Goal: Transaction & Acquisition: Purchase product/service

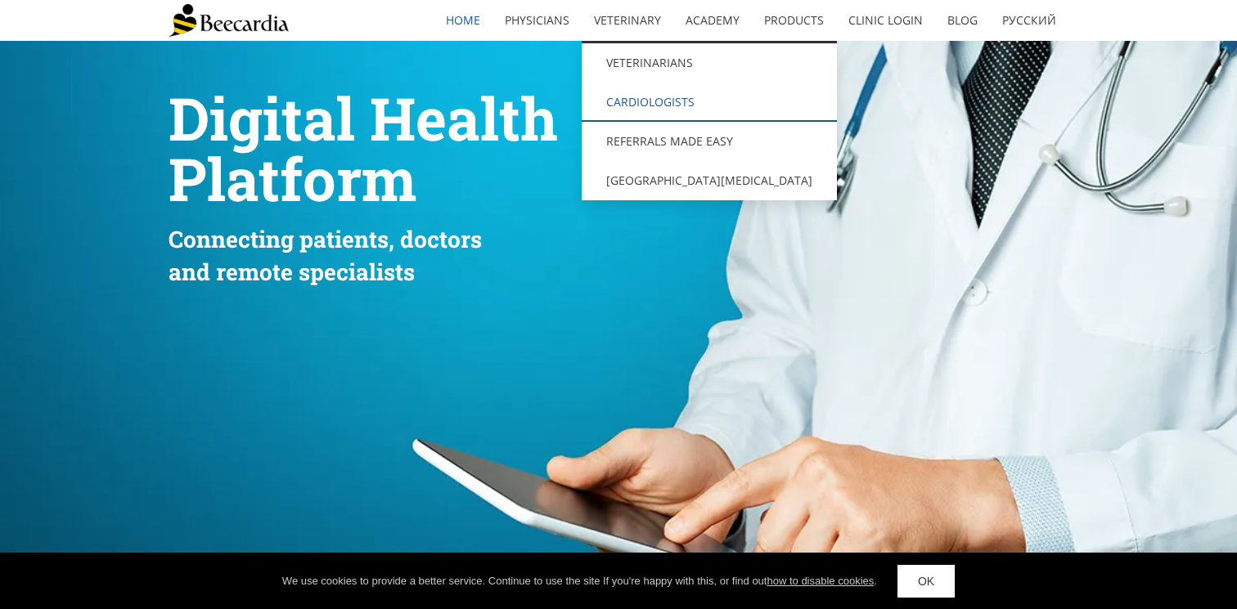
click at [651, 96] on link "Cardiologists" at bounding box center [709, 102] width 255 height 39
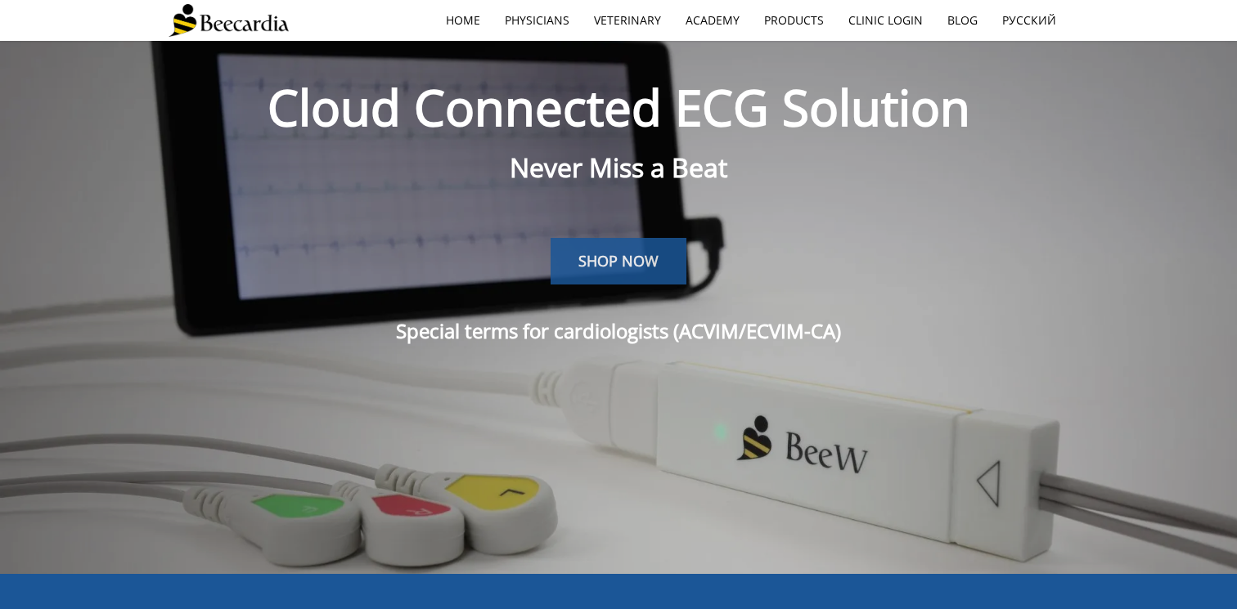
click at [664, 258] on link "SHOP NOW" at bounding box center [618, 261] width 136 height 47
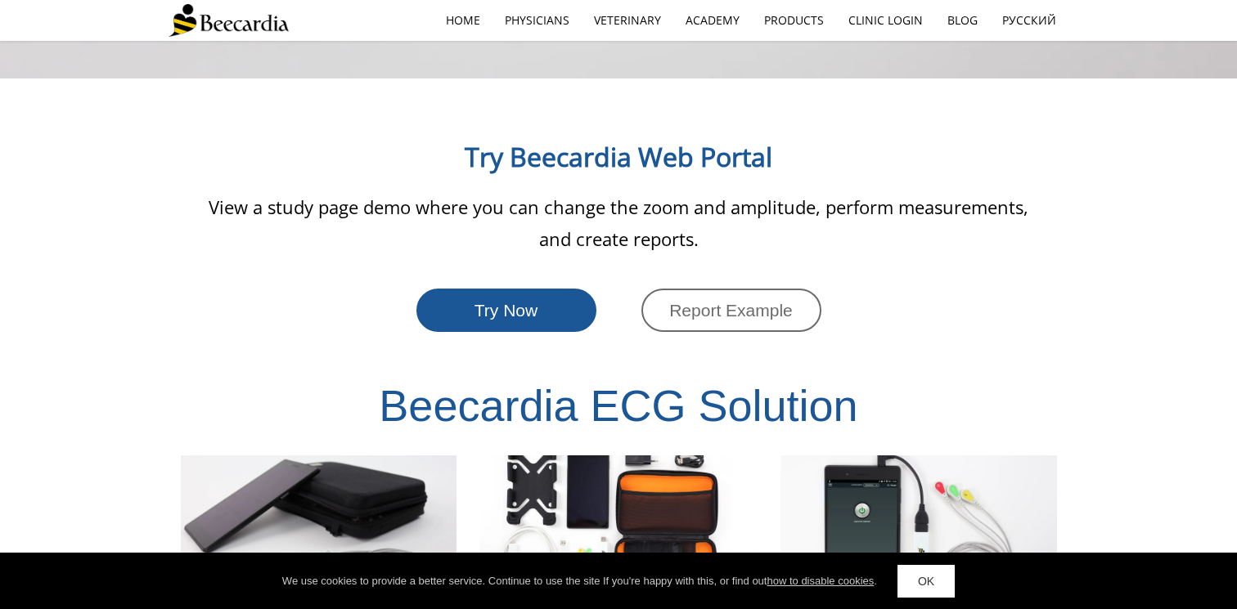
scroll to position [2870, 0]
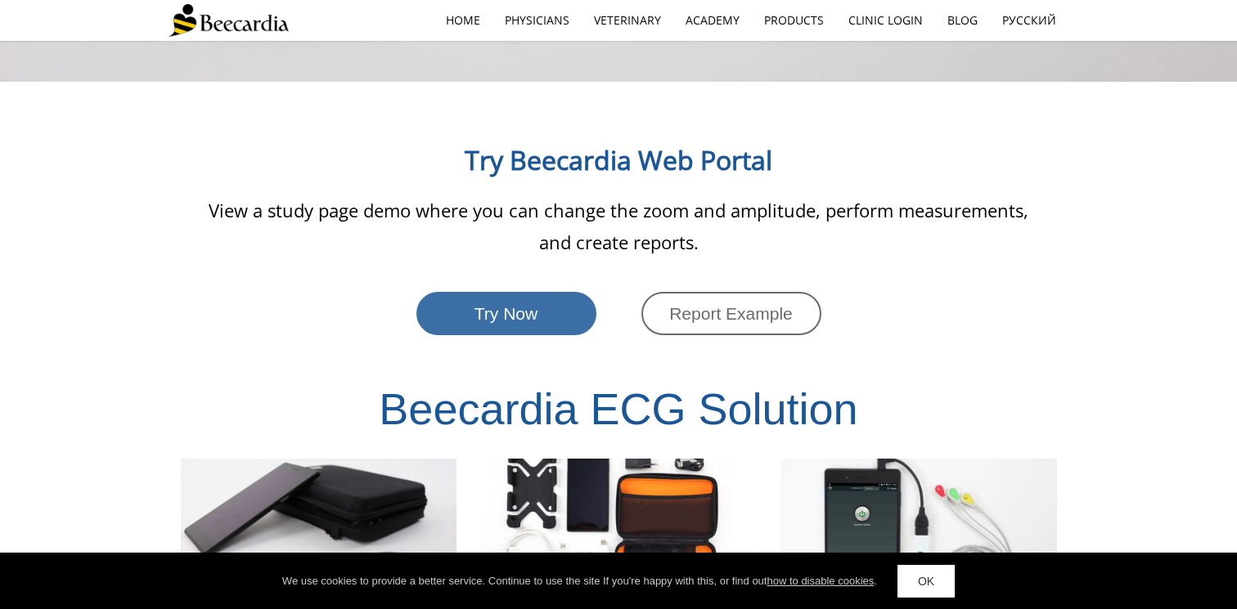
click at [563, 292] on link "Try Now" at bounding box center [506, 313] width 180 height 43
click at [767, 304] on span "Report Example" at bounding box center [731, 313] width 124 height 19
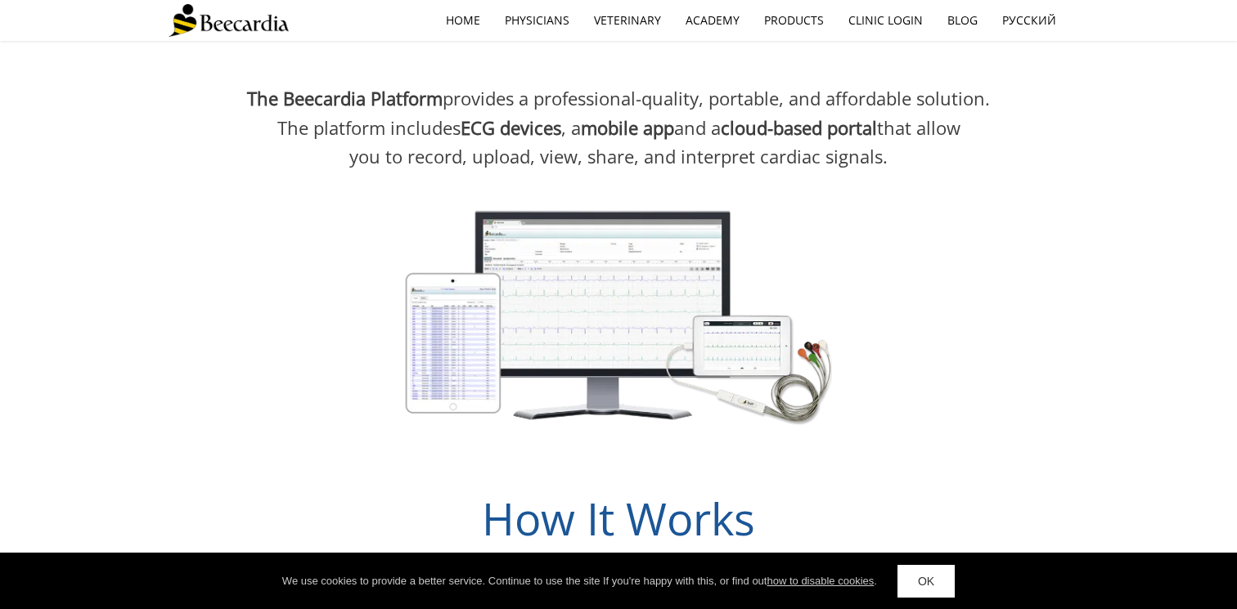
scroll to position [0, 0]
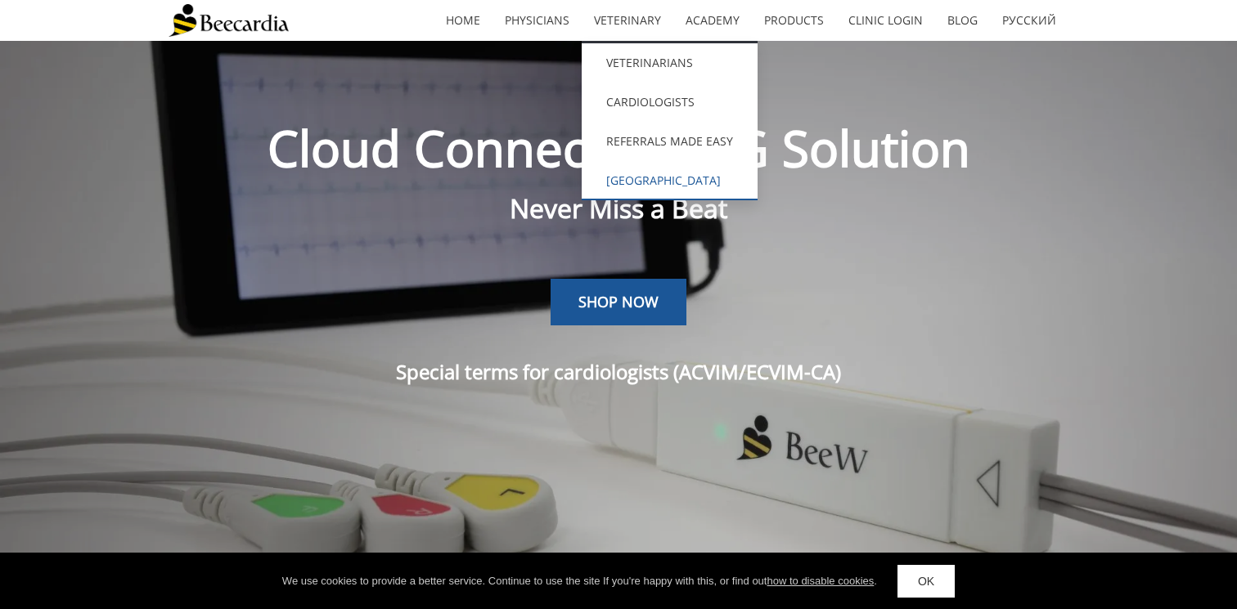
click at [704, 182] on link "[GEOGRAPHIC_DATA][MEDICAL_DATA]" at bounding box center [670, 180] width 176 height 39
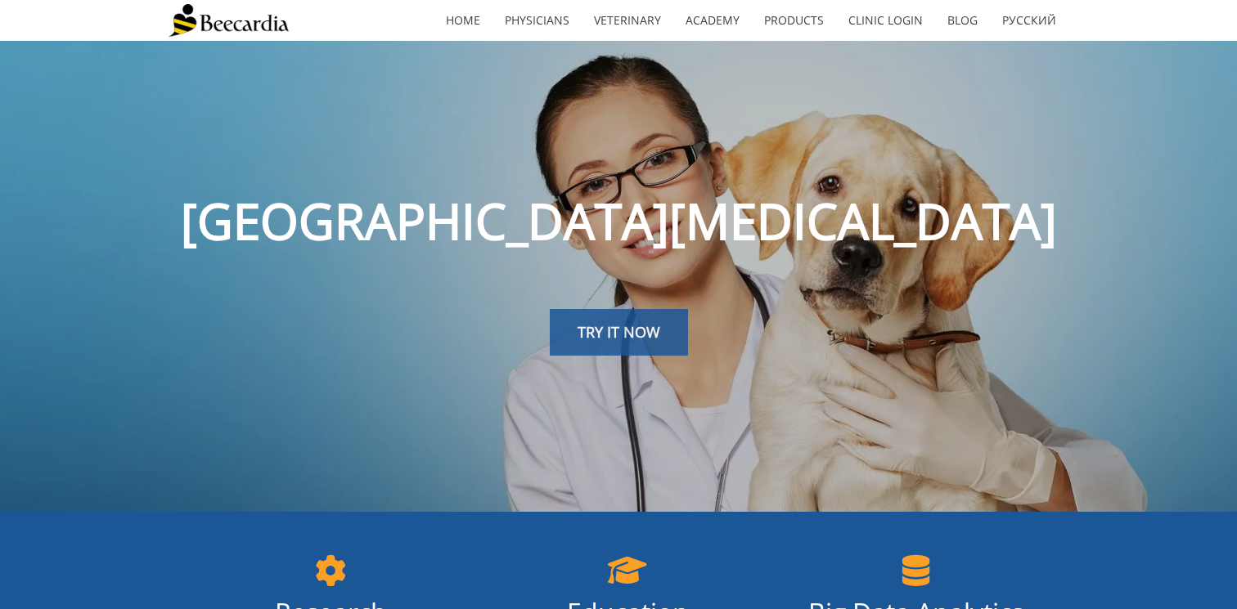
click at [652, 345] on link "TRY IT NOW" at bounding box center [619, 332] width 138 height 47
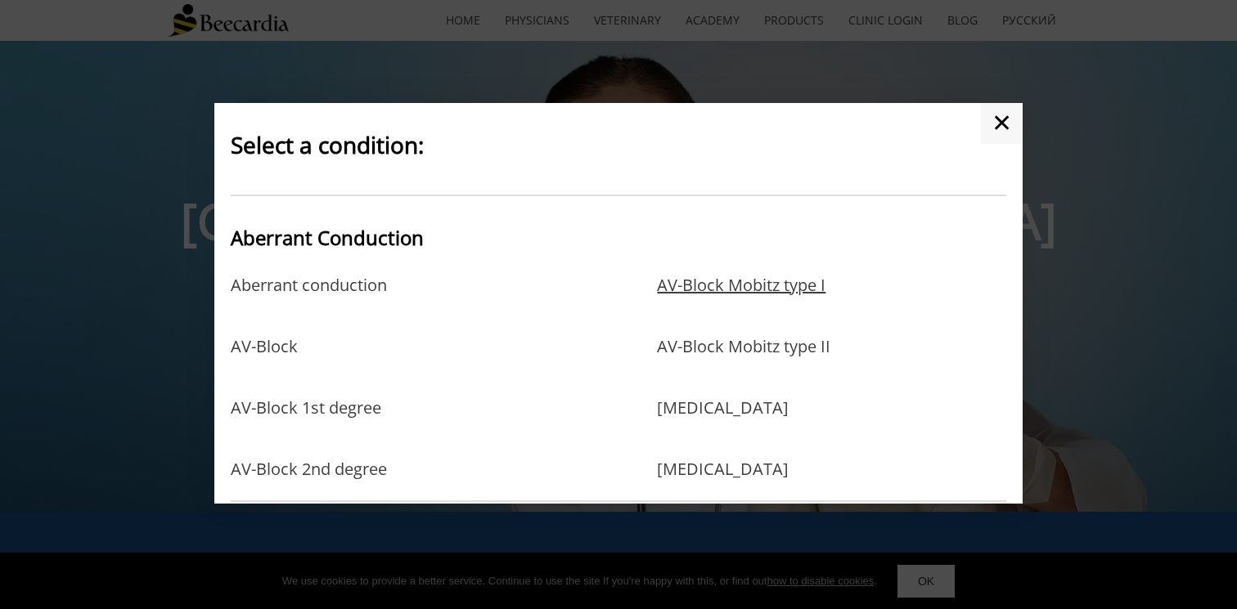
click at [710, 287] on link "AV-Block Mobitz type I" at bounding box center [741, 302] width 168 height 53
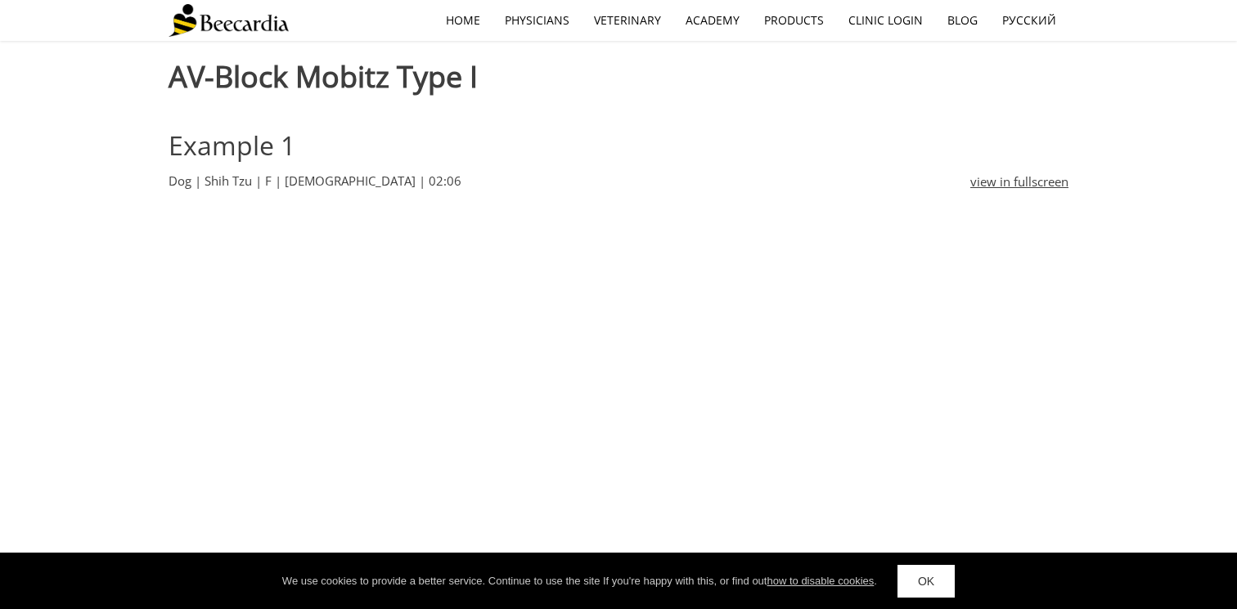
scroll to position [492, 0]
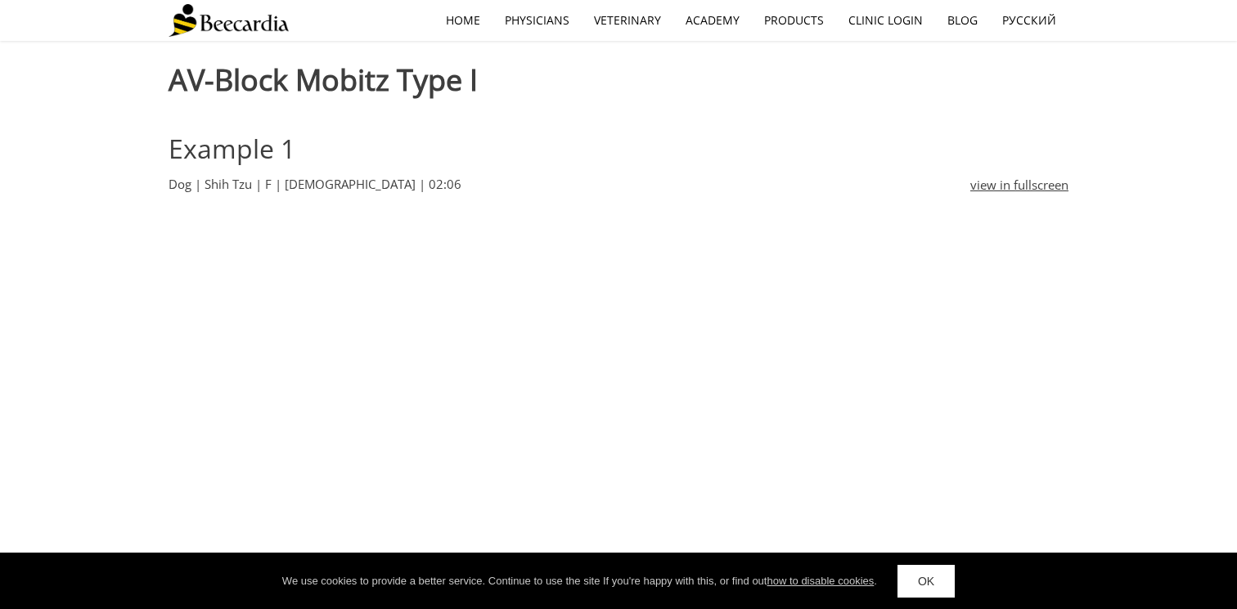
click at [253, 148] on span "Example 1" at bounding box center [231, 148] width 127 height 35
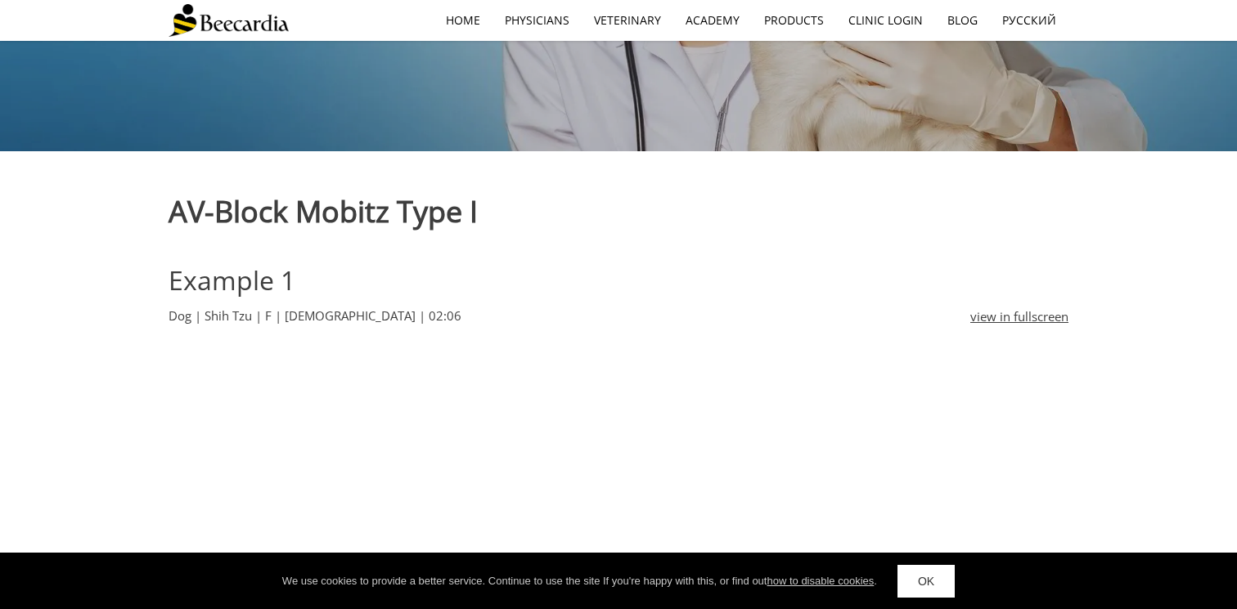
scroll to position [0, 0]
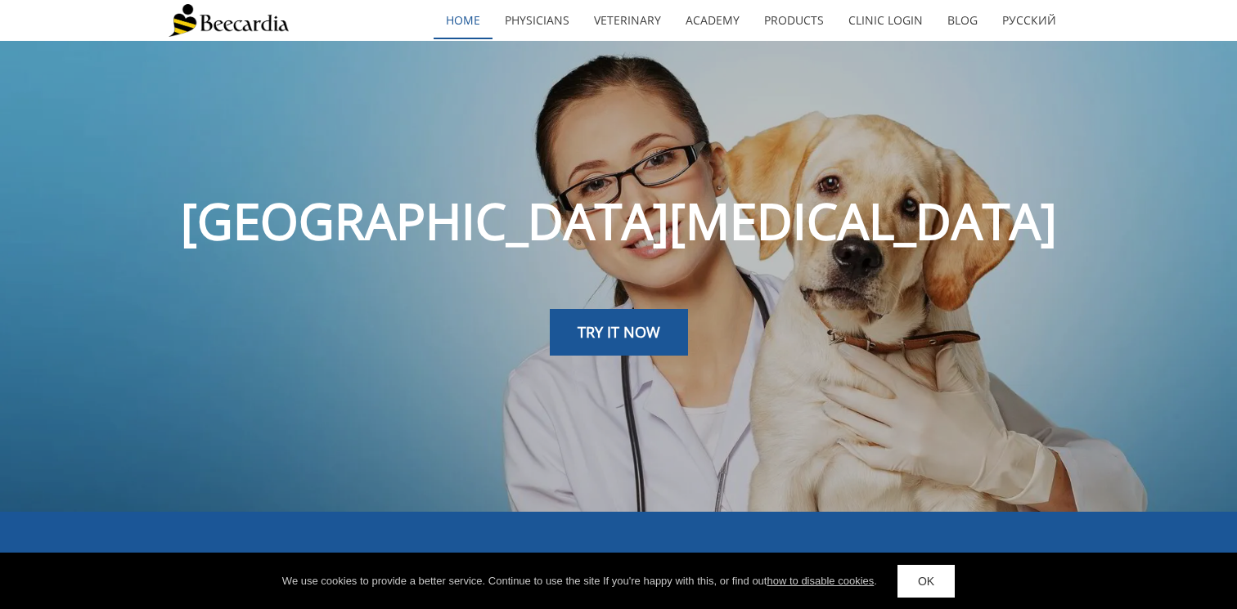
click at [478, 15] on link "home" at bounding box center [463, 21] width 59 height 38
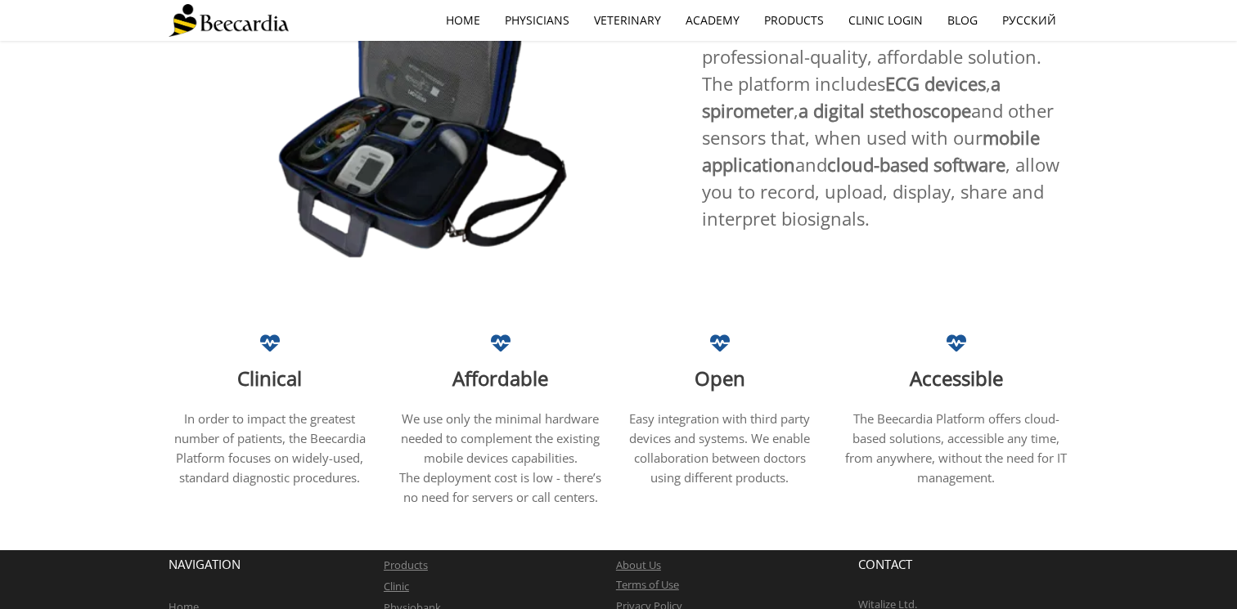
scroll to position [1009, 0]
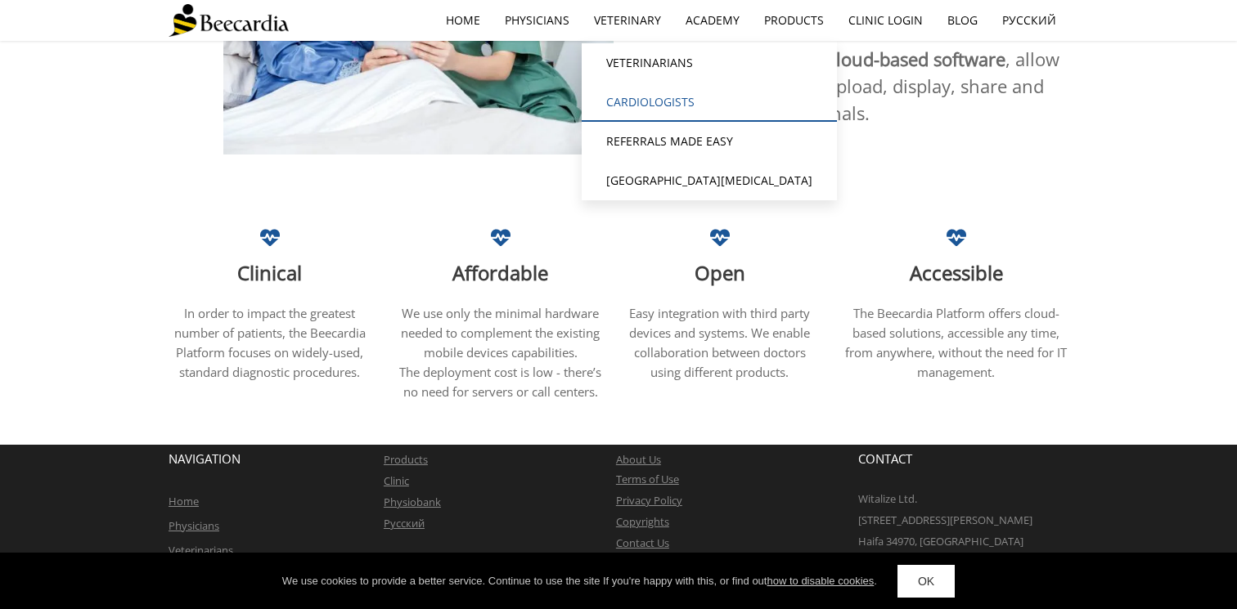
click at [647, 98] on link "Cardiologists" at bounding box center [709, 102] width 255 height 39
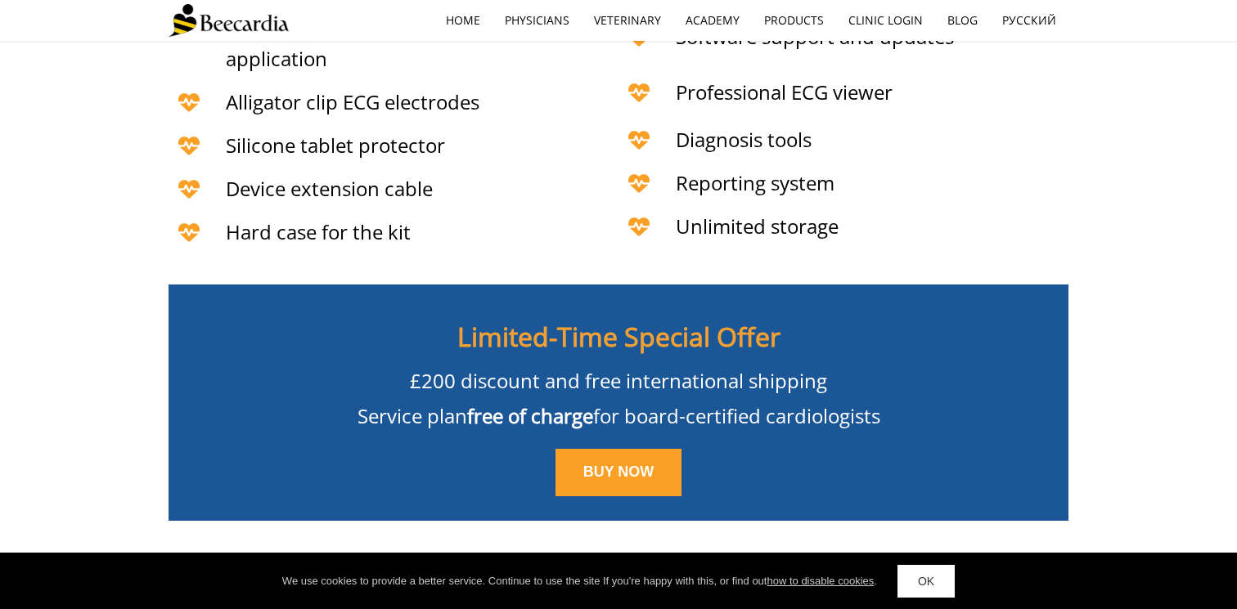
scroll to position [3698, 0]
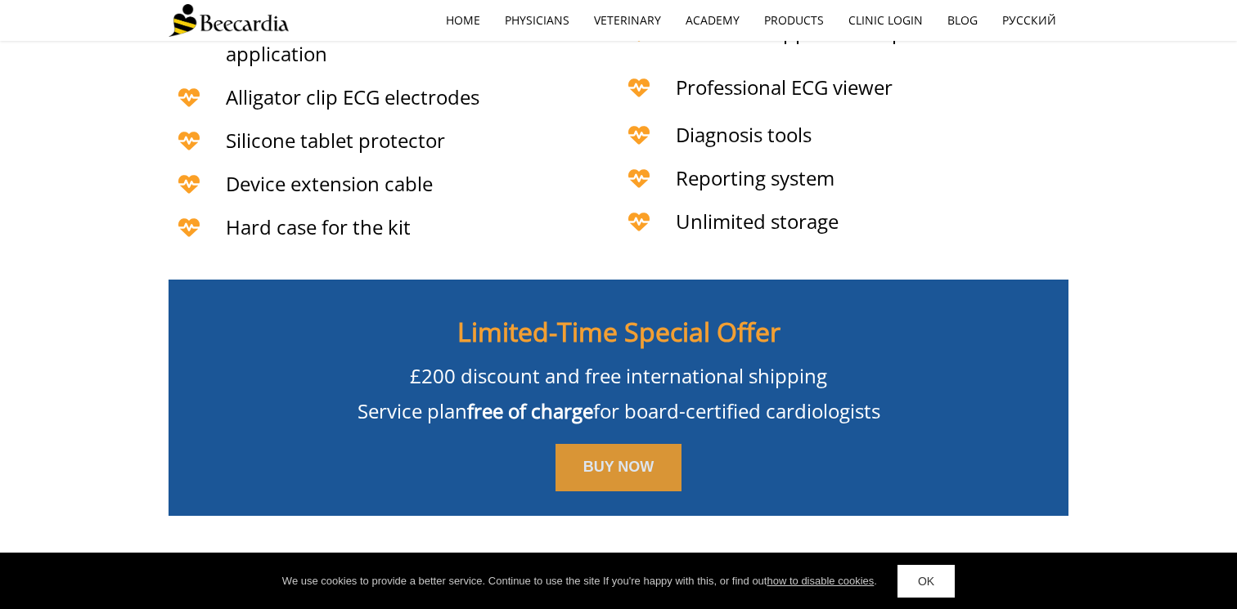
click at [646, 459] on span "BUY NOW" at bounding box center [618, 467] width 71 height 16
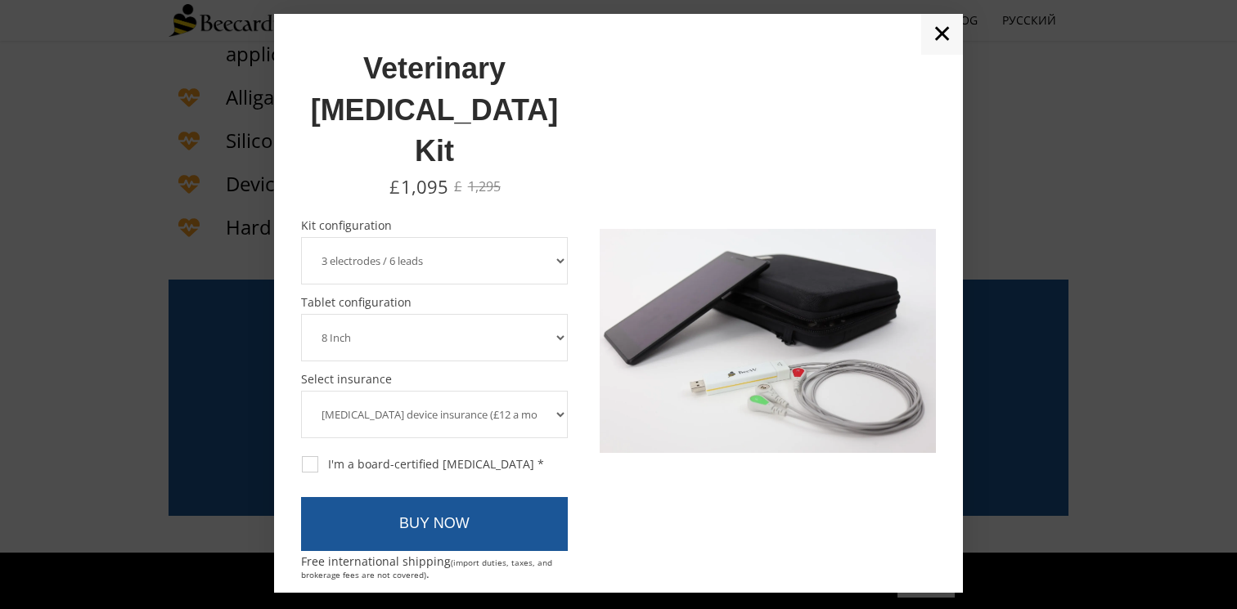
click at [490, 237] on select "3 electrodes / 6 leads 5 electrodes / 7 leads 10 electrodes / 12 leads" at bounding box center [434, 260] width 267 height 47
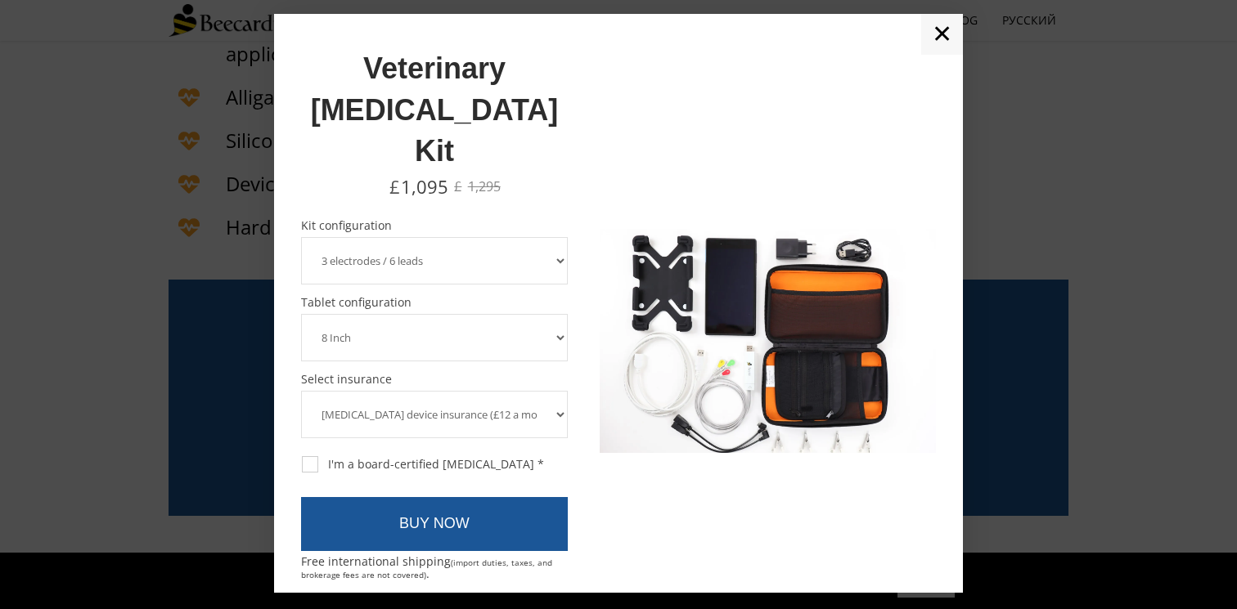
select select "10 electrodes / 12 leads"
click at [301, 237] on select "3 electrodes / 6 leads 5 electrodes / 7 leads 10 electrodes / 12 leads" at bounding box center [434, 260] width 267 height 47
click at [481, 314] on select "8 Inch 10 Inch" at bounding box center [434, 337] width 267 height 47
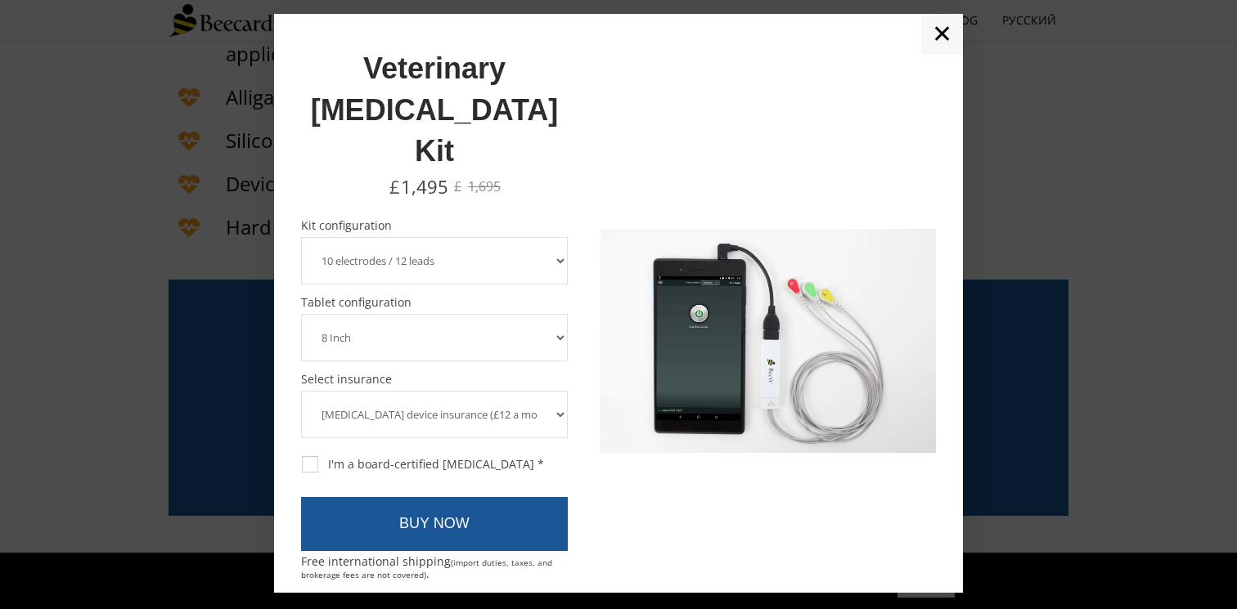
click at [301, 314] on select "8 Inch 10 Inch" at bounding box center [434, 337] width 267 height 47
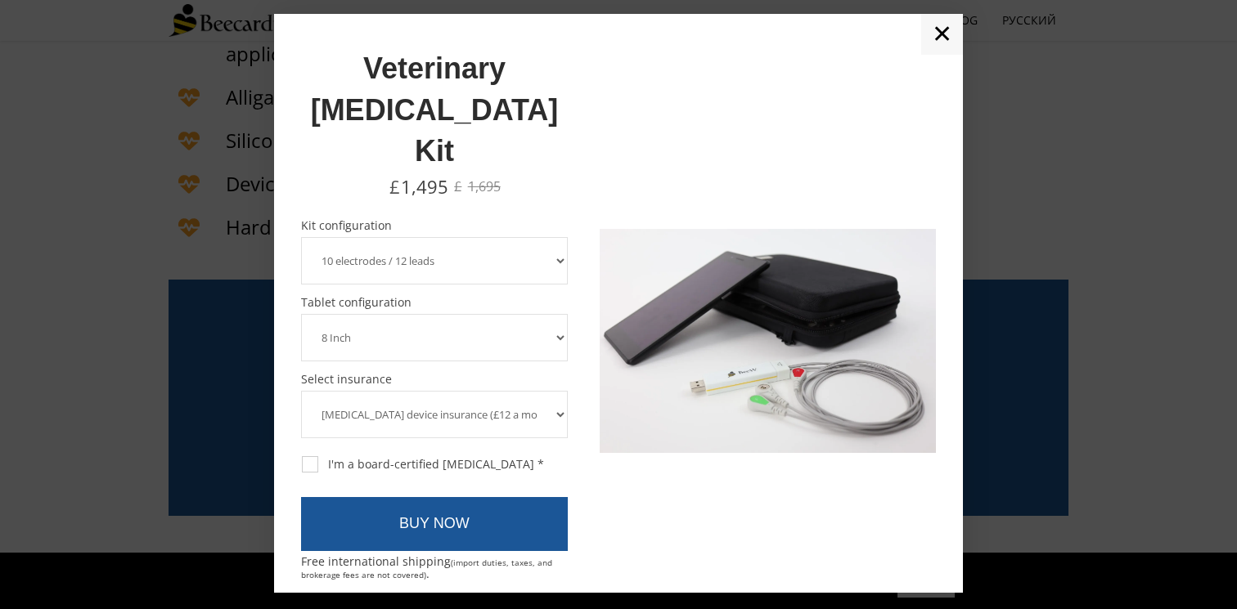
click at [453, 391] on select "ECG device insurance (£12 a month, charged annually) No insurance" at bounding box center [434, 414] width 267 height 47
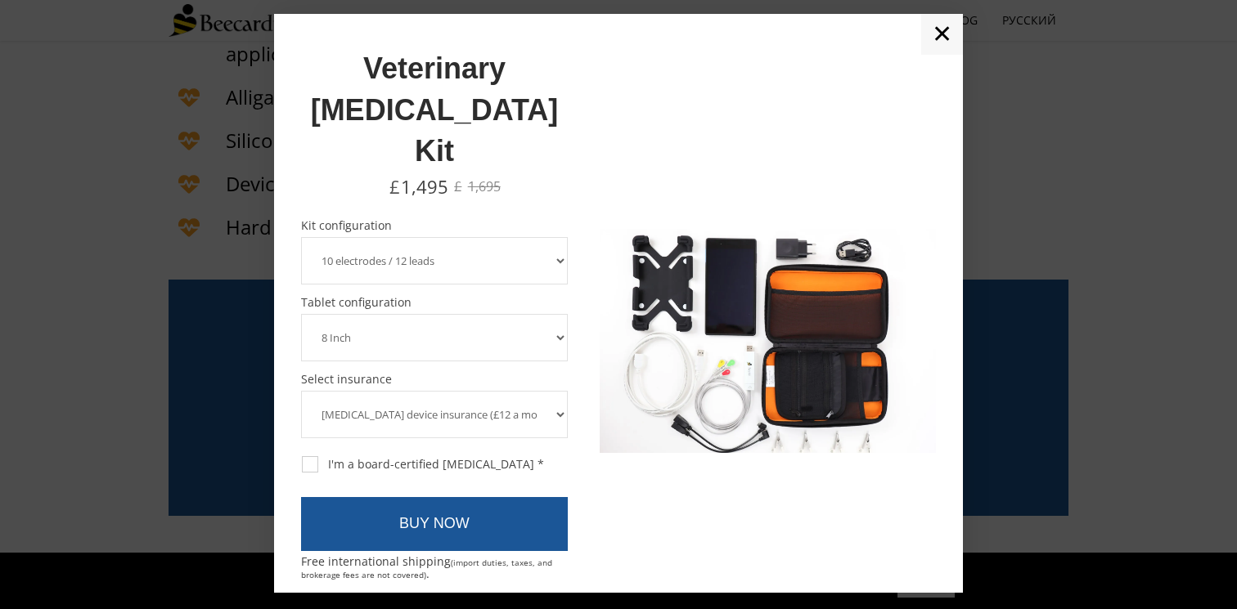
click at [301, 391] on select "ECG device insurance (£12 a month, charged annually) No insurance" at bounding box center [434, 414] width 267 height 47
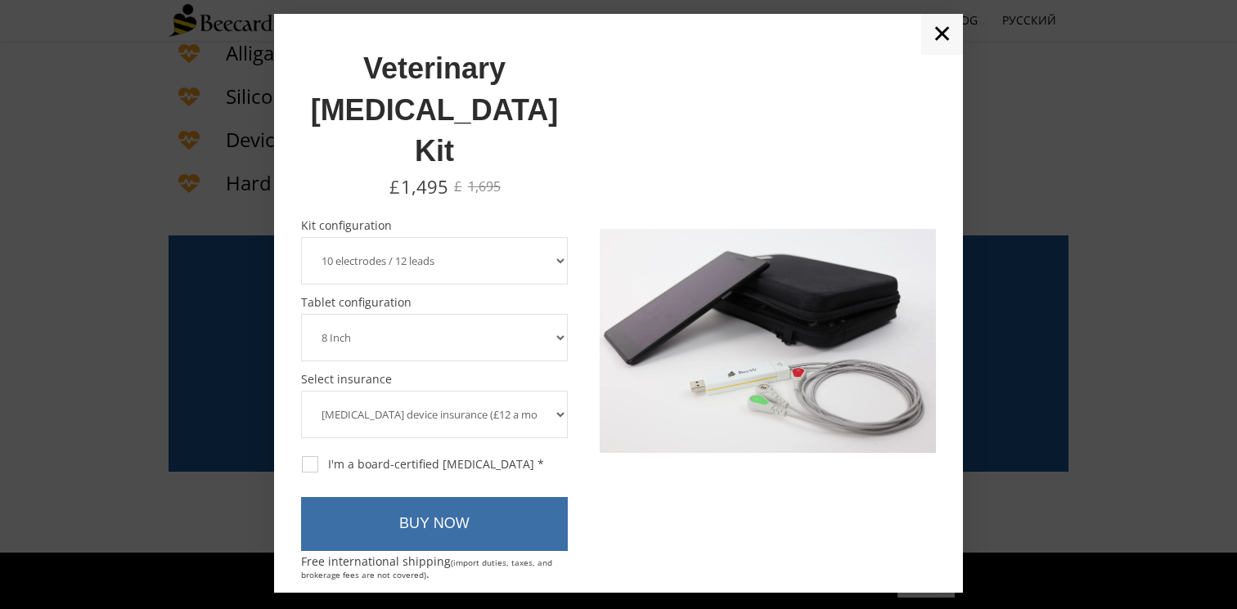
scroll to position [3743, 0]
click at [488, 497] on link "BUY NOW" at bounding box center [434, 524] width 267 height 54
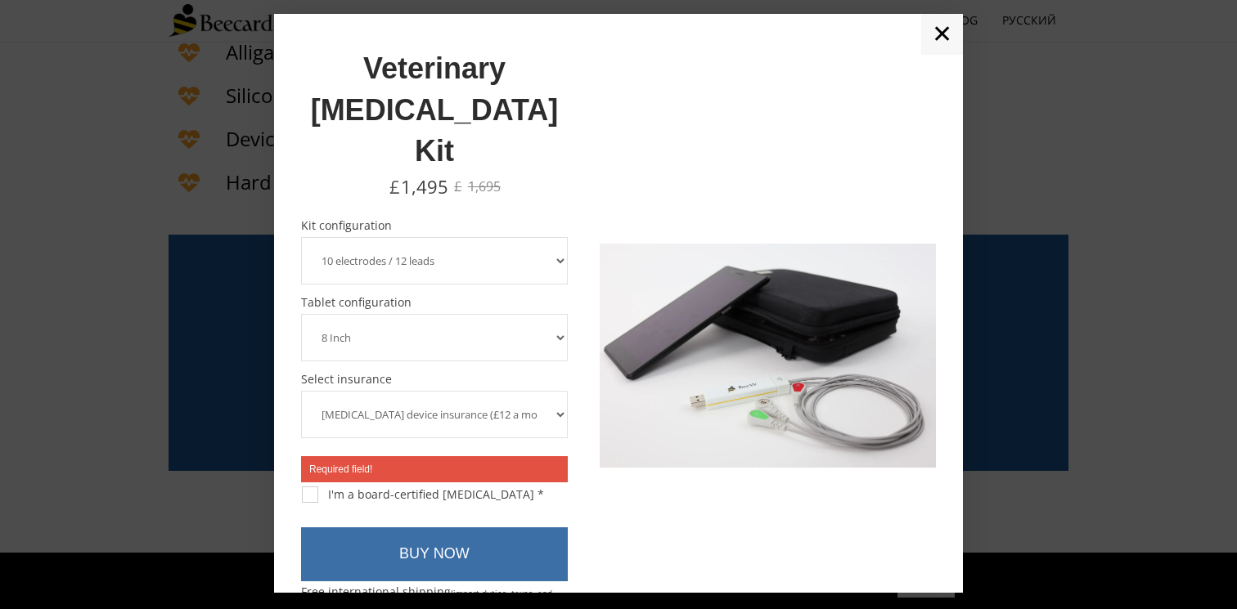
click at [398, 528] on link "BUY NOW" at bounding box center [434, 555] width 267 height 54
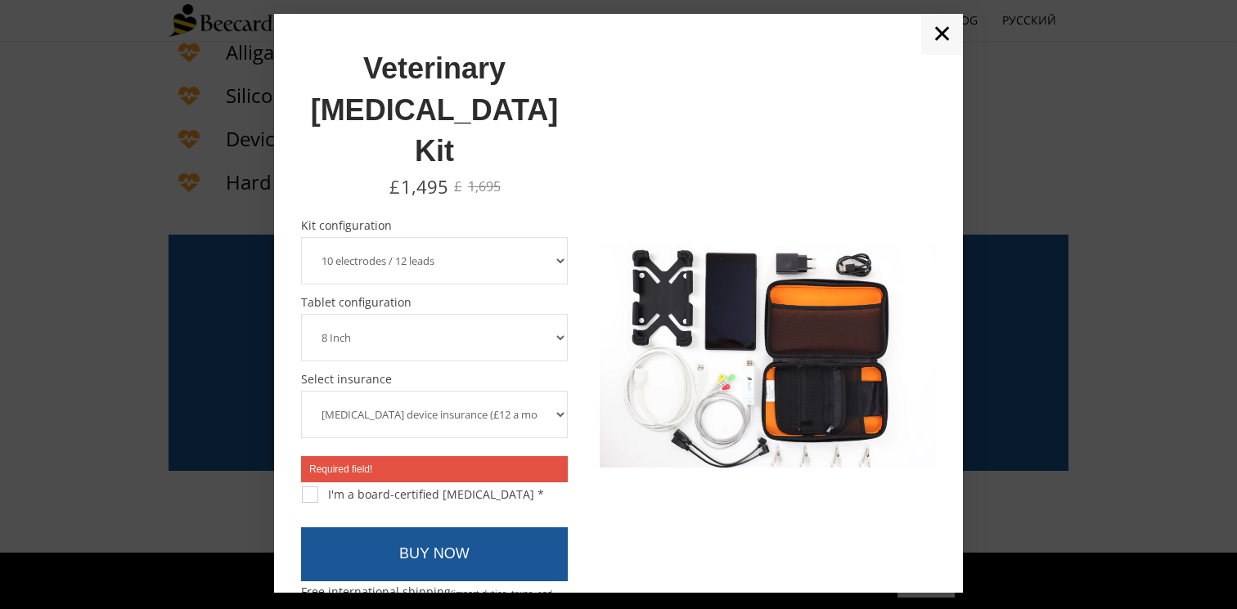
click at [937, 37] on link "✕" at bounding box center [942, 34] width 42 height 41
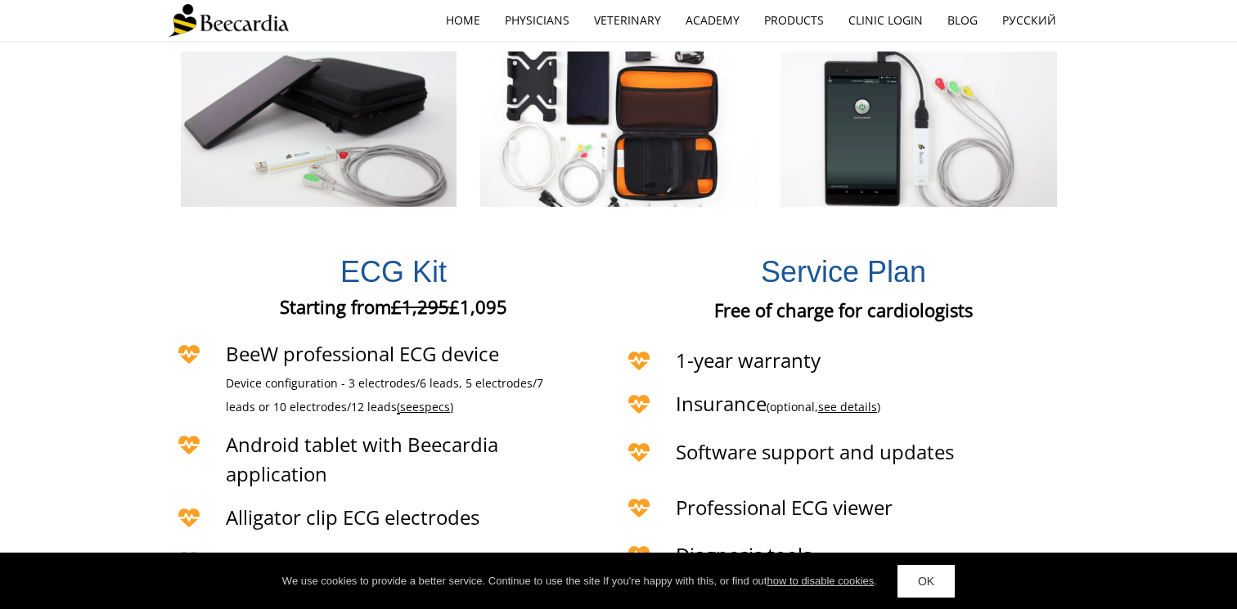
scroll to position [3205, 0]
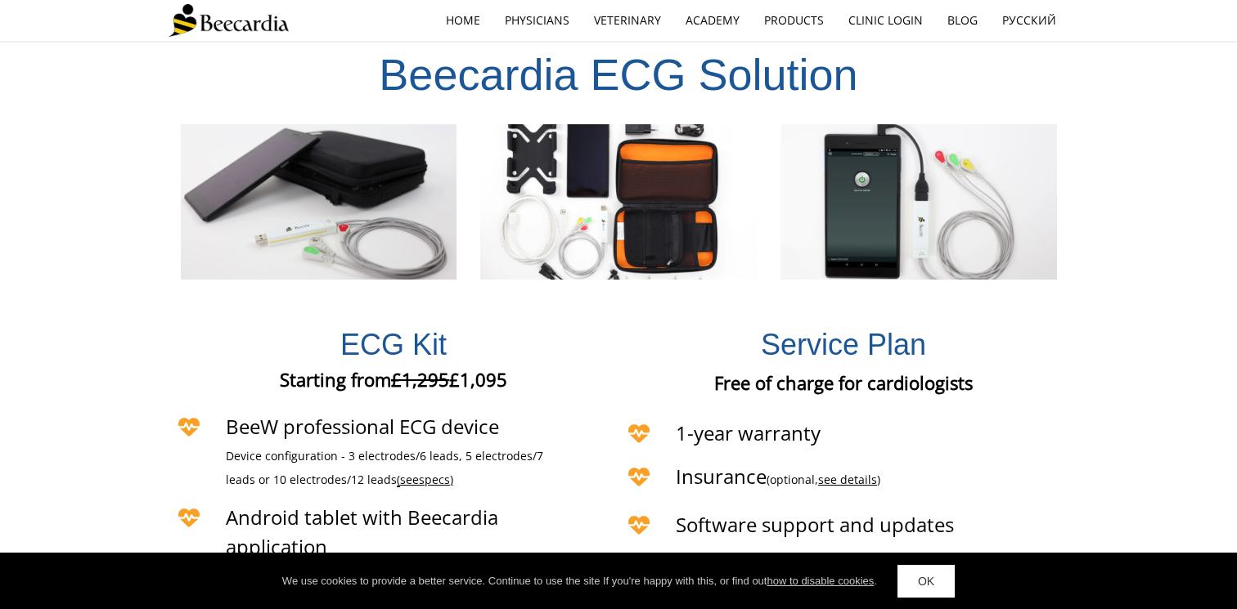
click at [422, 328] on span "ECG Kit" at bounding box center [393, 345] width 106 height 34
click at [426, 367] on span "£1,295" at bounding box center [420, 379] width 58 height 25
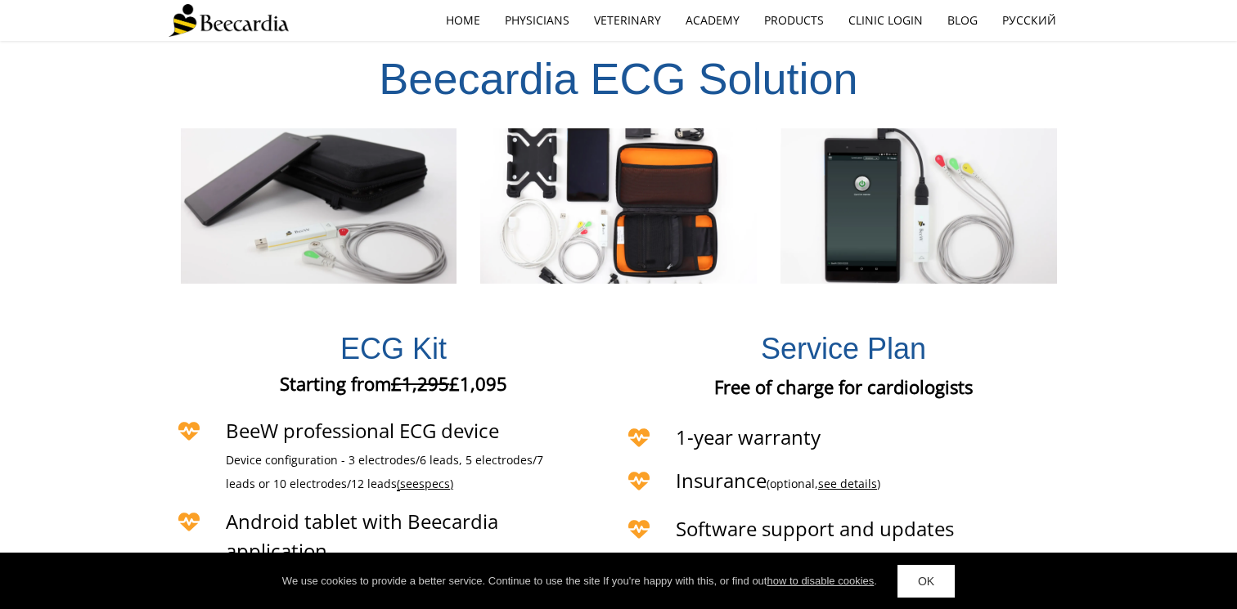
scroll to position [2434, 0]
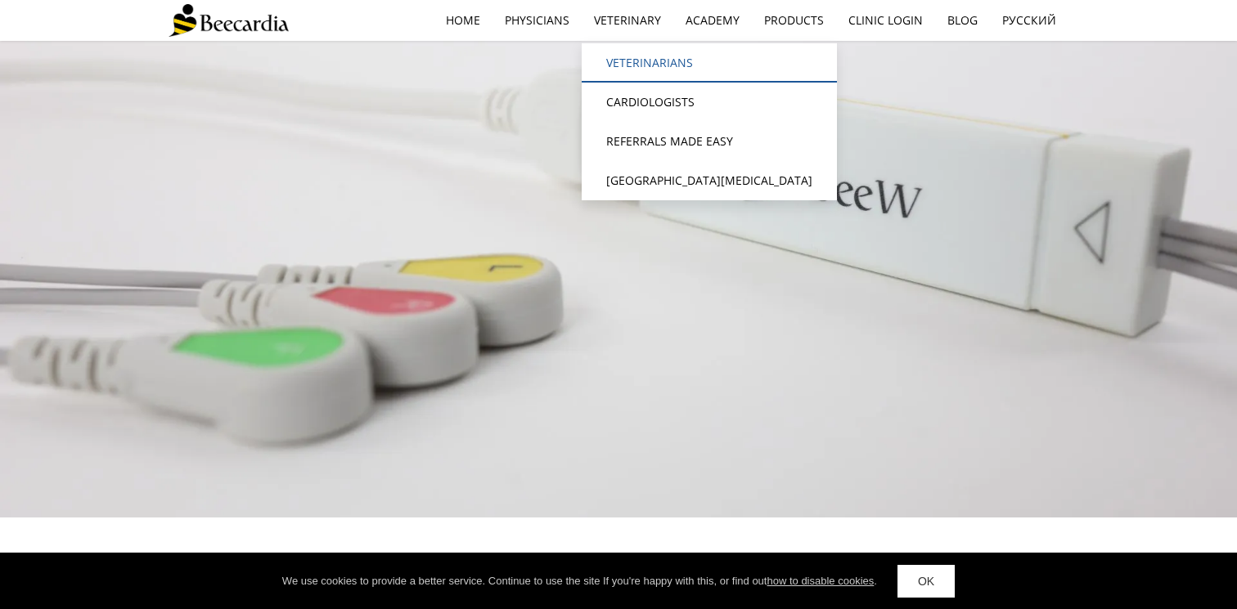
click at [643, 58] on link "Veterinarians" at bounding box center [709, 62] width 255 height 39
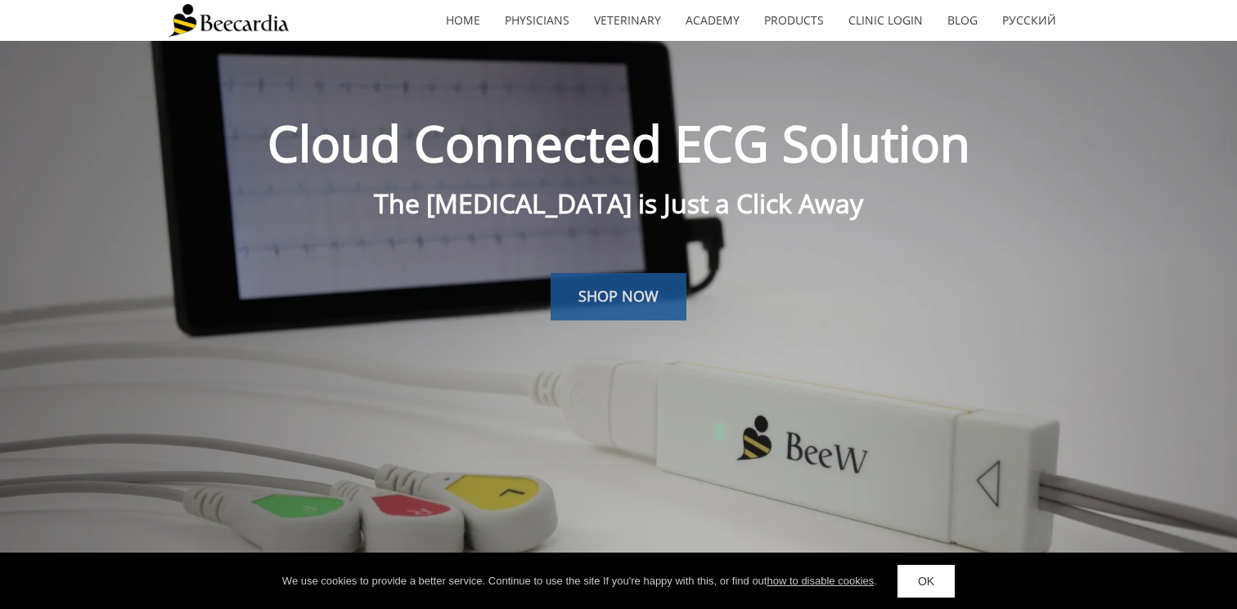
click at [617, 299] on span "SHOP NOW" at bounding box center [618, 296] width 80 height 20
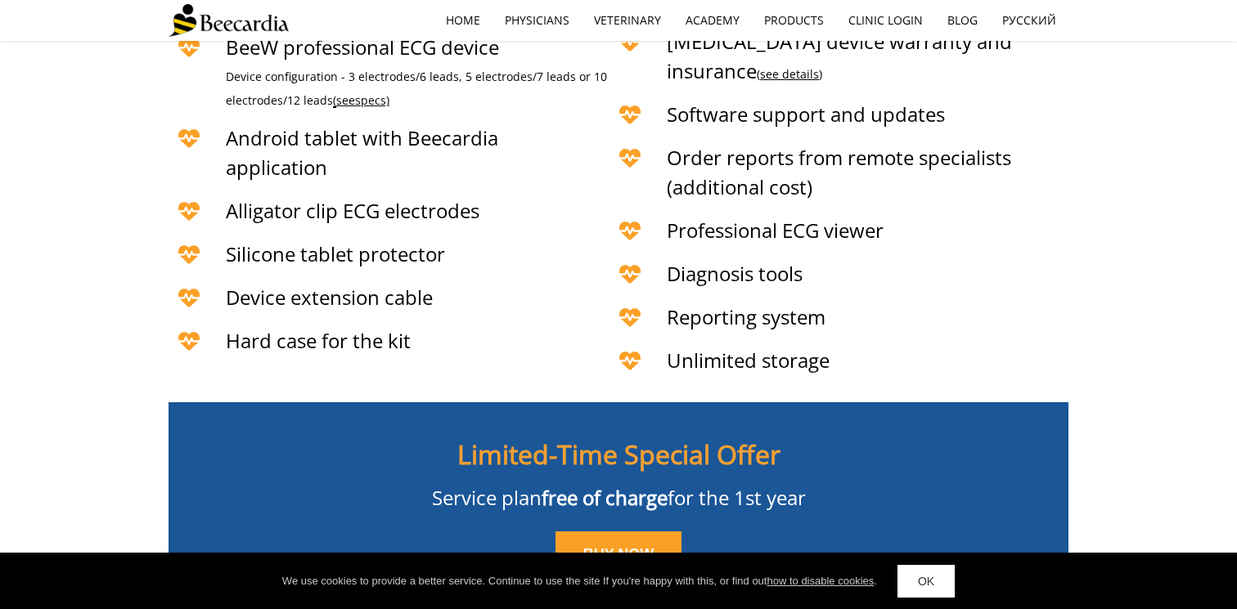
scroll to position [3847, 0]
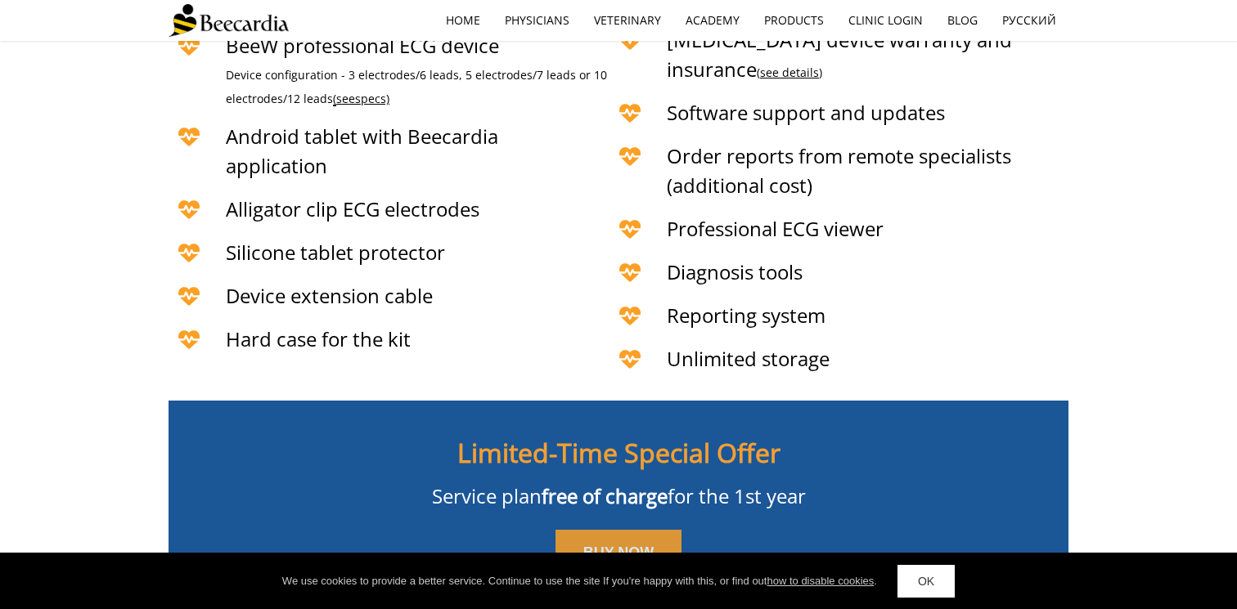
click at [612, 545] on span "BUY NOW" at bounding box center [618, 553] width 71 height 16
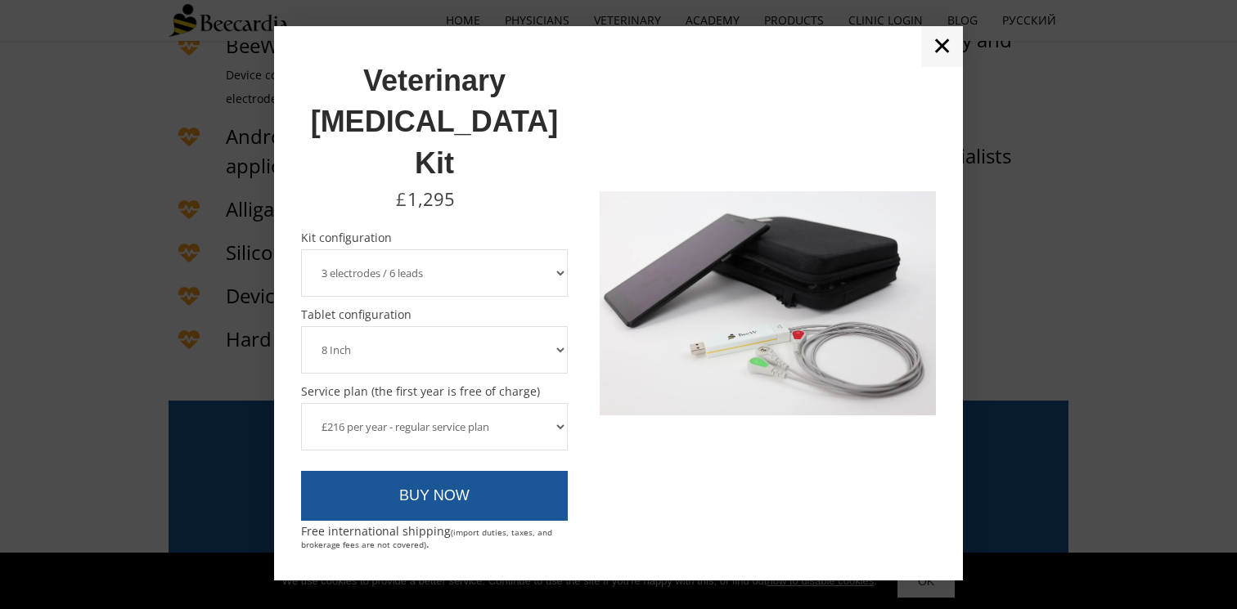
click at [515, 249] on select "3 electrodes / 6 leads 5 electrodes / 7 leads" at bounding box center [434, 272] width 267 height 47
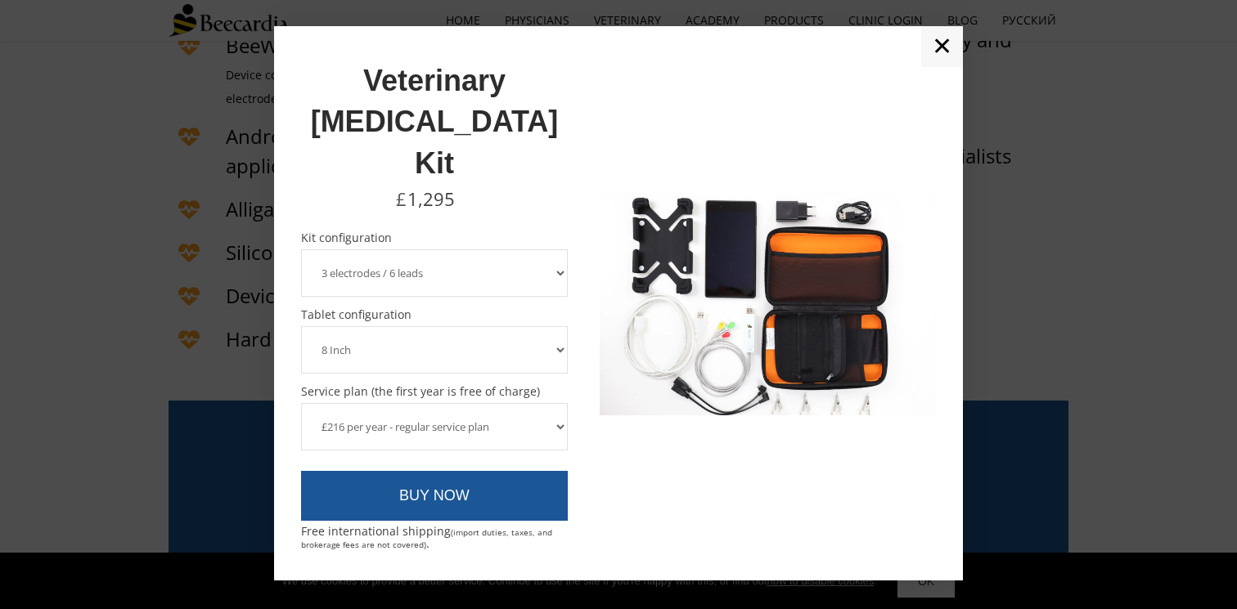
select select "5 electrodes / 7 leads"
click at [301, 249] on select "3 electrodes / 6 leads 5 electrodes / 7 leads" at bounding box center [434, 272] width 267 height 47
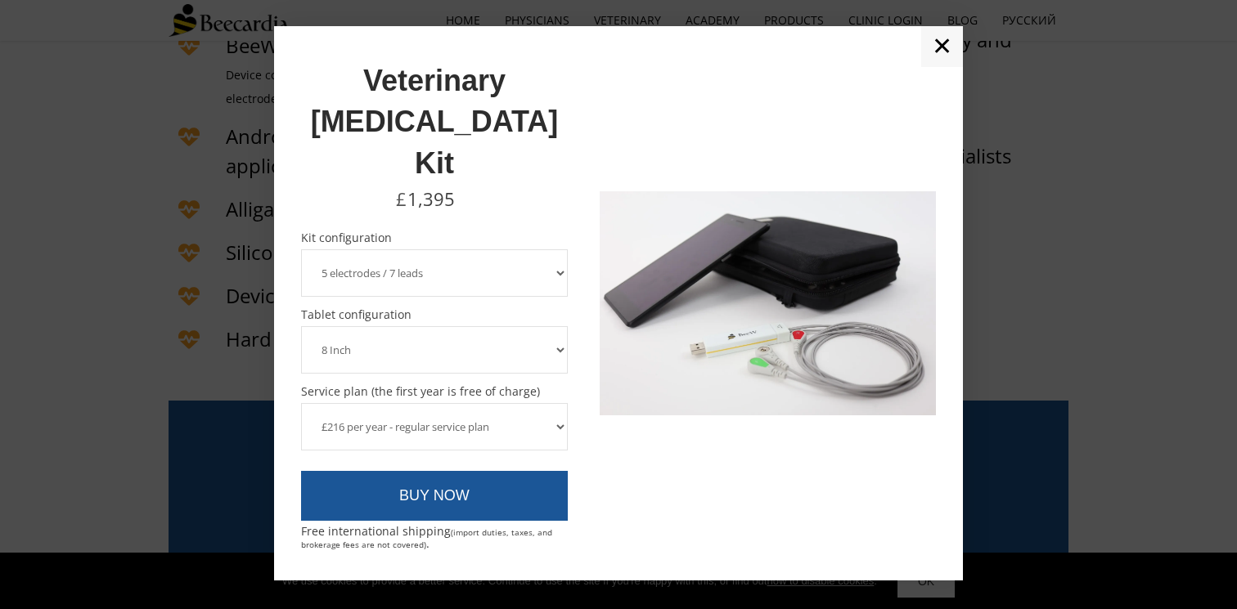
click at [479, 326] on select "8 Inch 10 Inch" at bounding box center [434, 349] width 267 height 47
click at [301, 326] on select "8 Inch 10 Inch" at bounding box center [434, 349] width 267 height 47
click at [941, 67] on link "✕" at bounding box center [942, 46] width 42 height 41
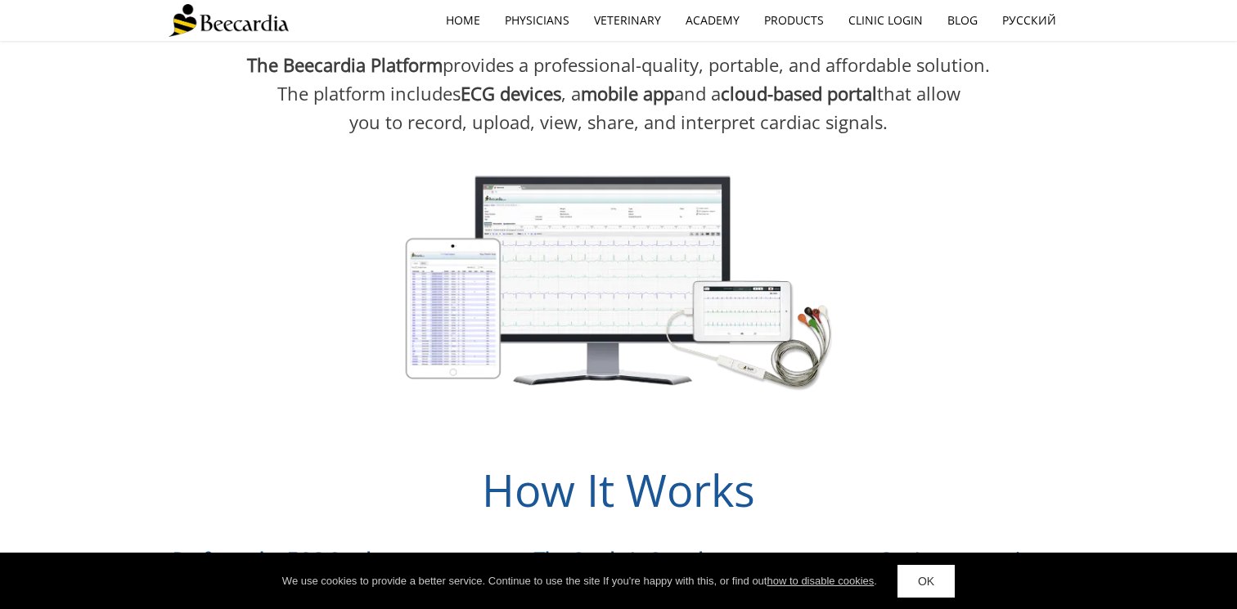
scroll to position [627, 0]
